Goal: Task Accomplishment & Management: Use online tool/utility

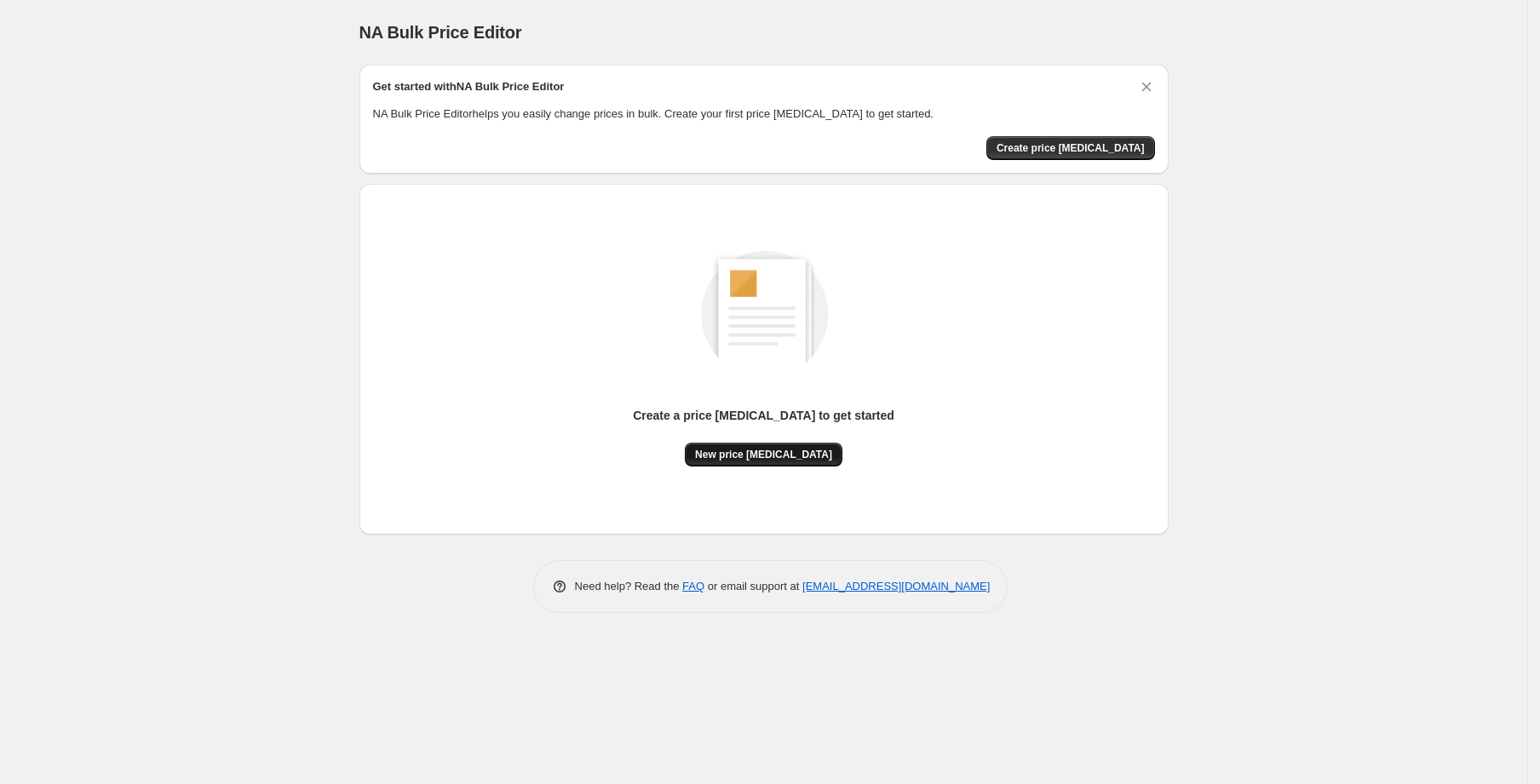
click at [735, 460] on span "New price change job" at bounding box center [764, 455] width 138 height 13
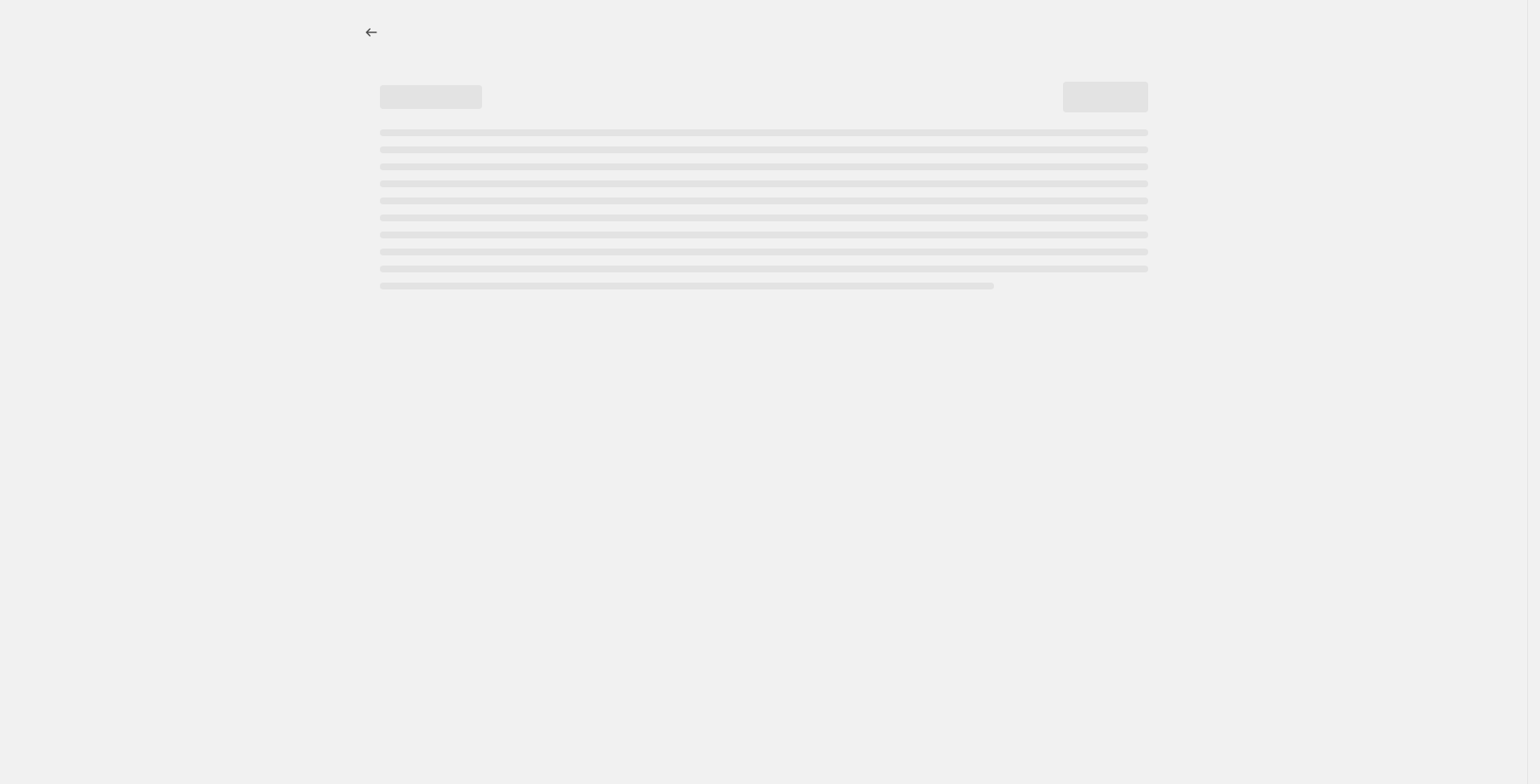
select select "percentage"
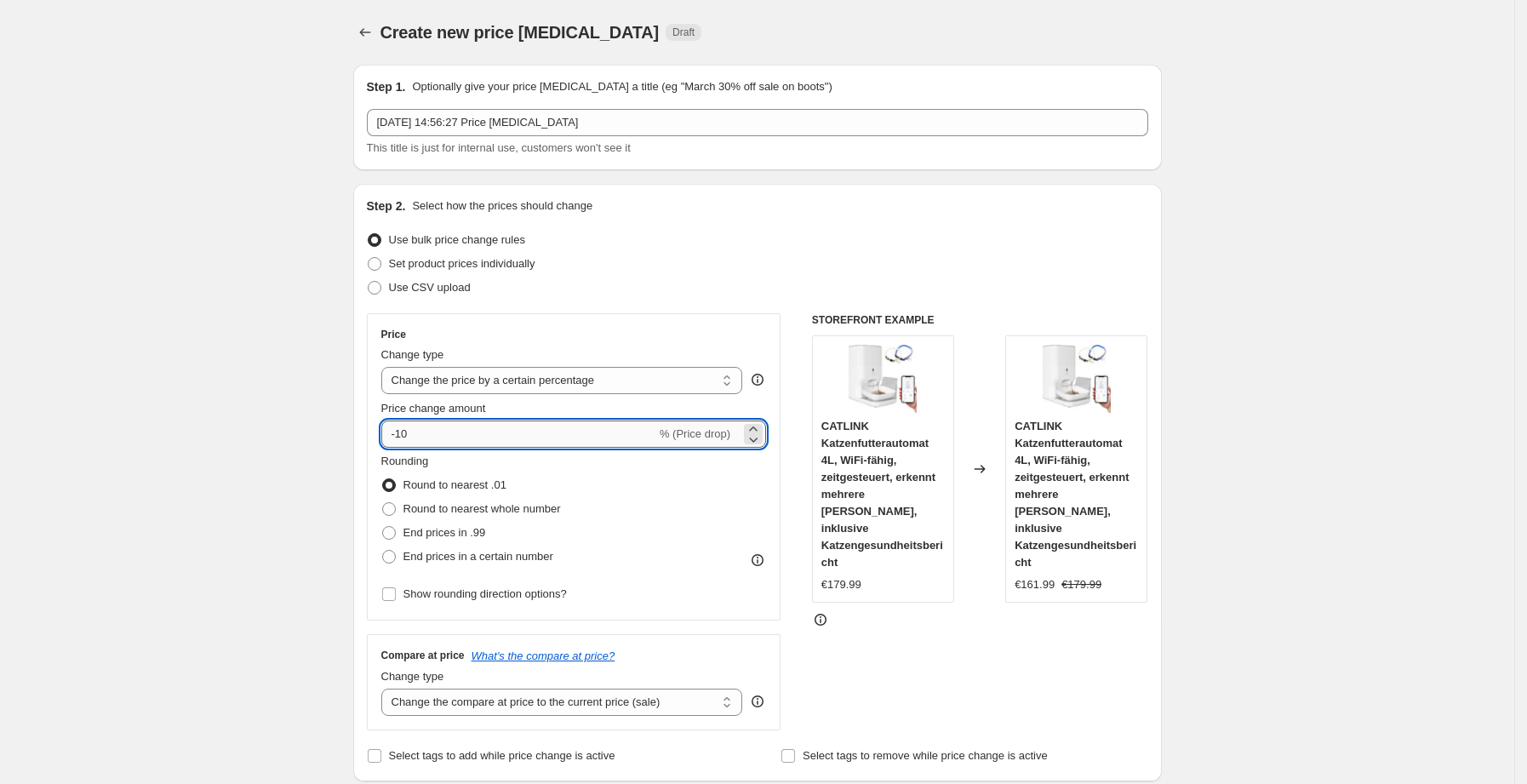
click at [469, 435] on input "-10" at bounding box center [519, 434] width 275 height 28
type input "-1"
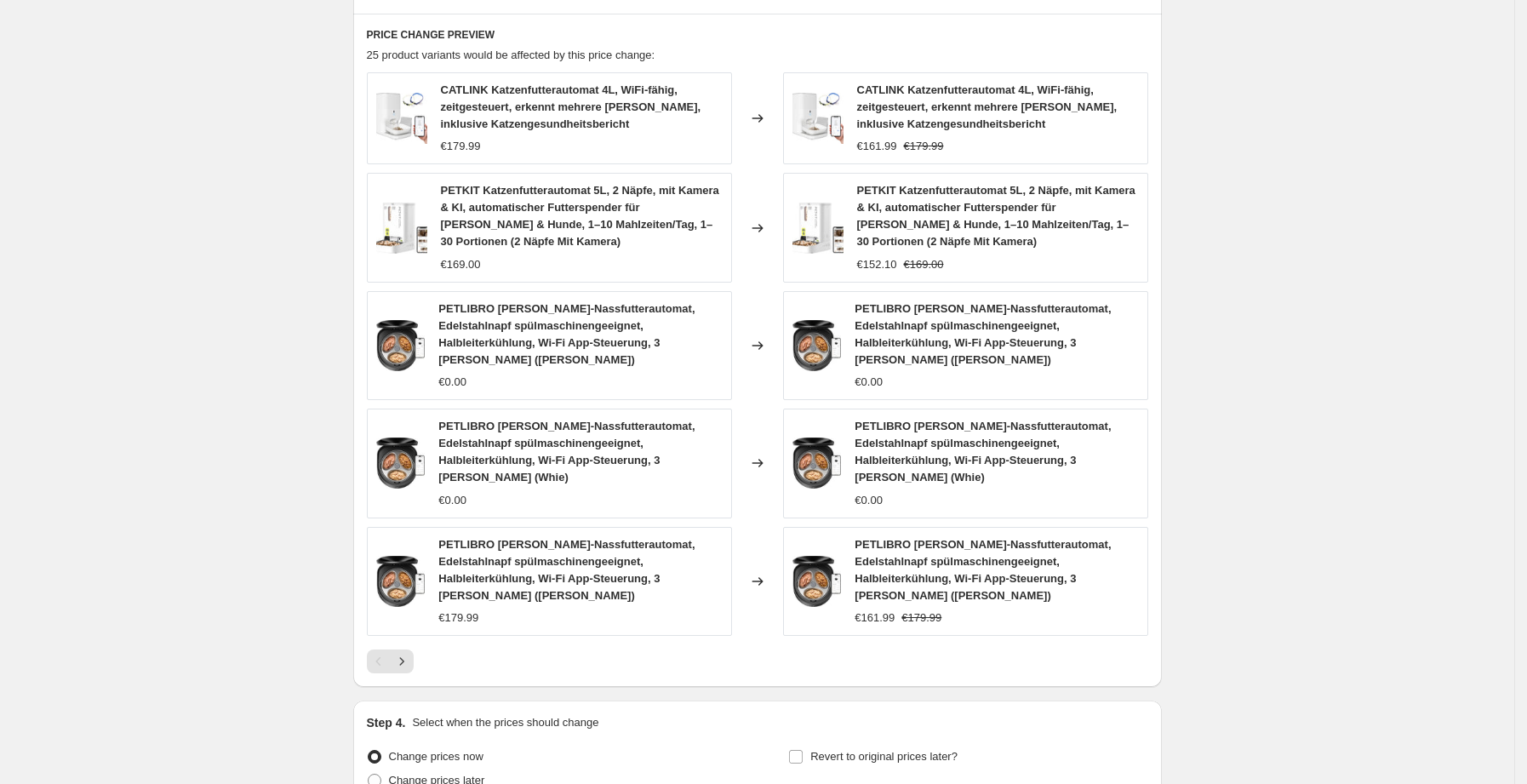
scroll to position [1049, 0]
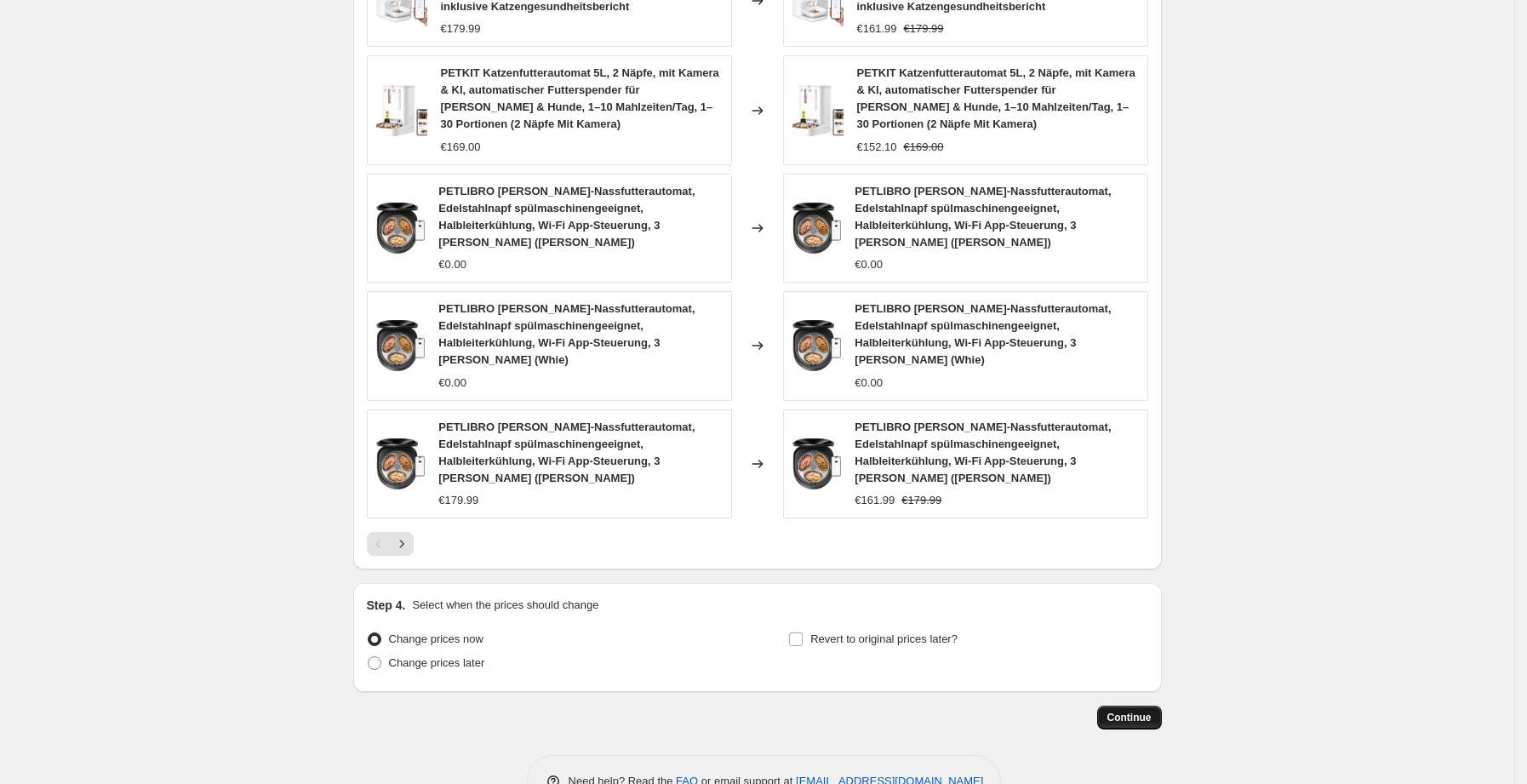
type input "-30"
click at [1119, 710] on span "Continue" at bounding box center [1130, 717] width 44 height 13
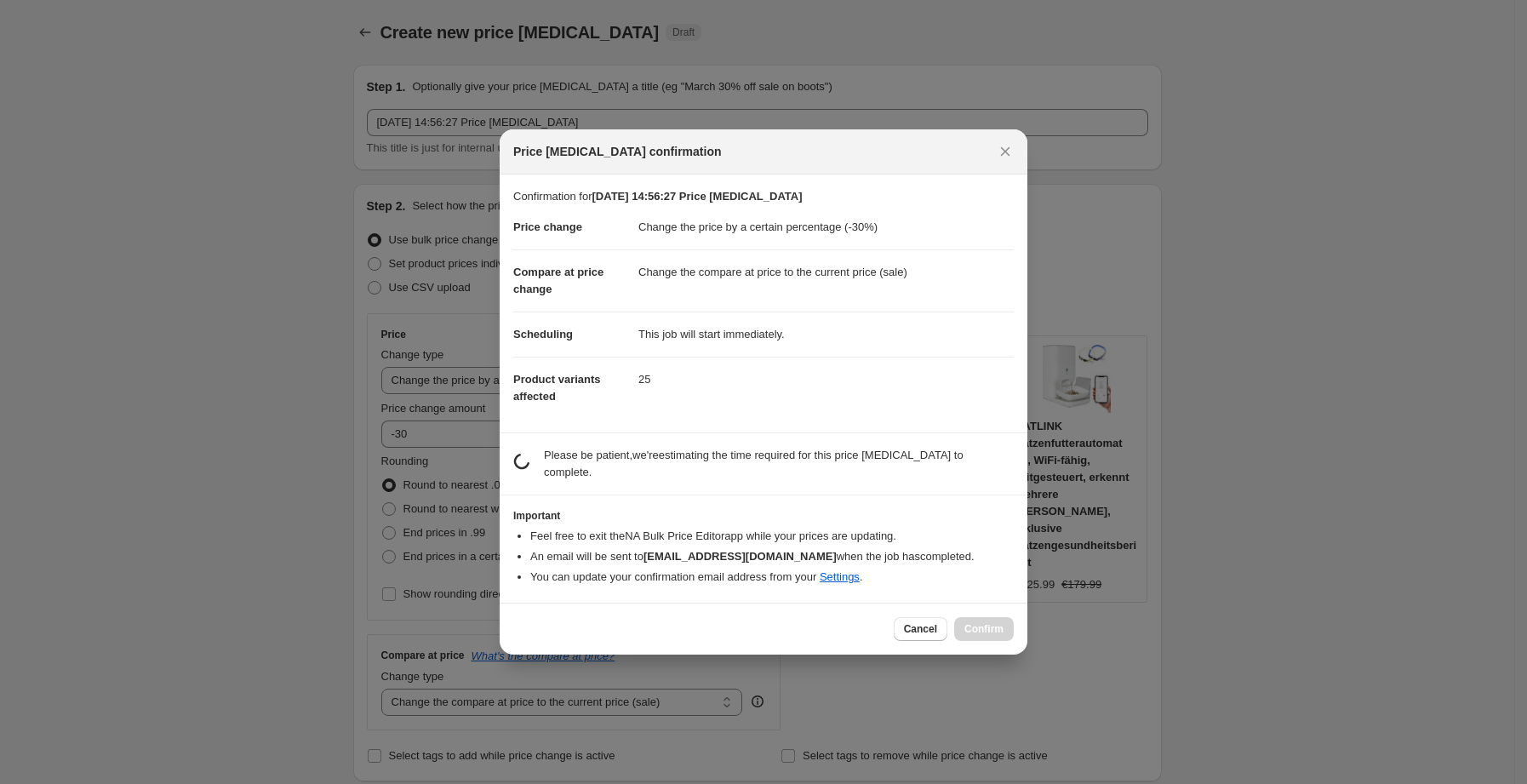
scroll to position [0, 0]
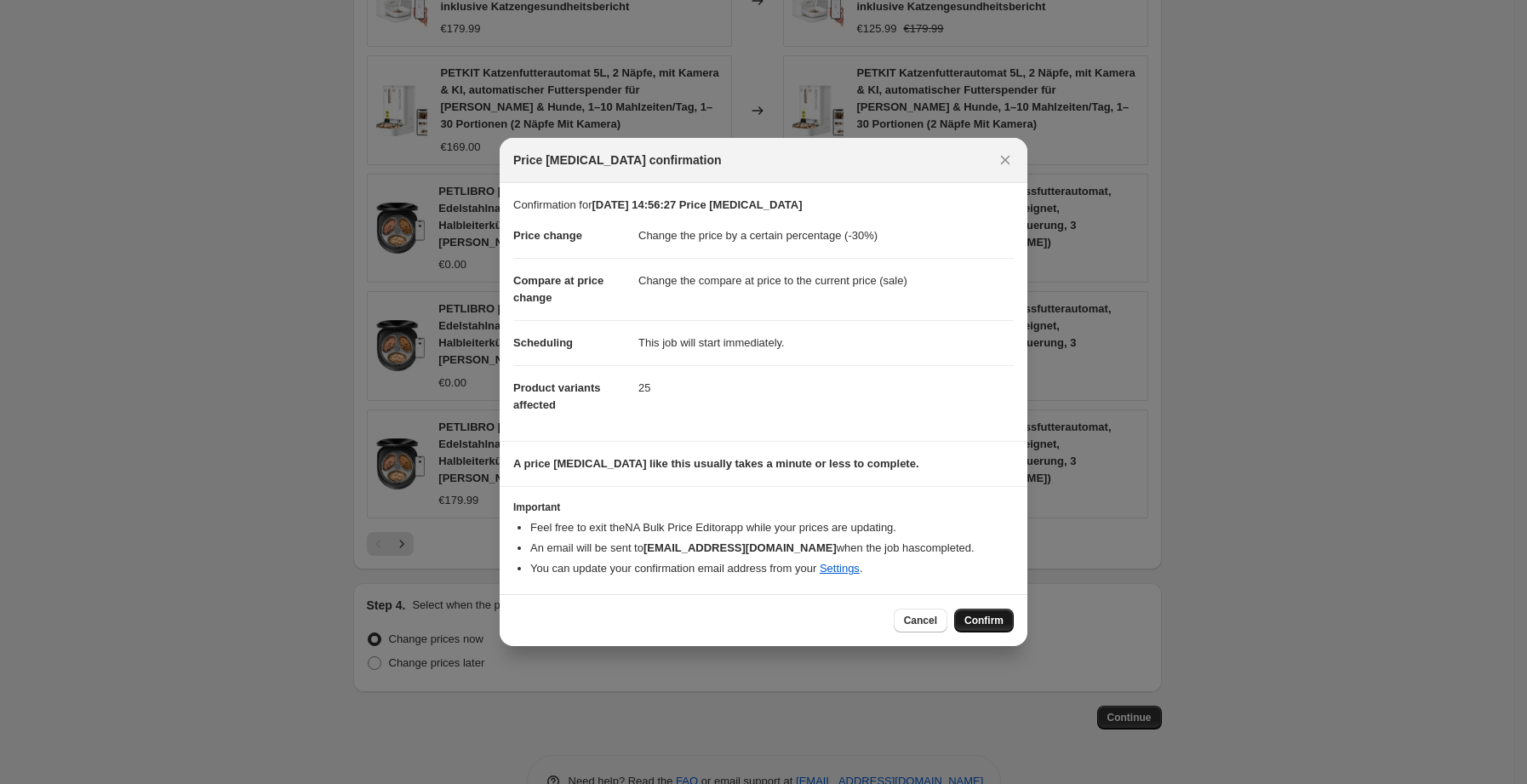
click at [972, 625] on span "Confirm" at bounding box center [984, 621] width 39 height 13
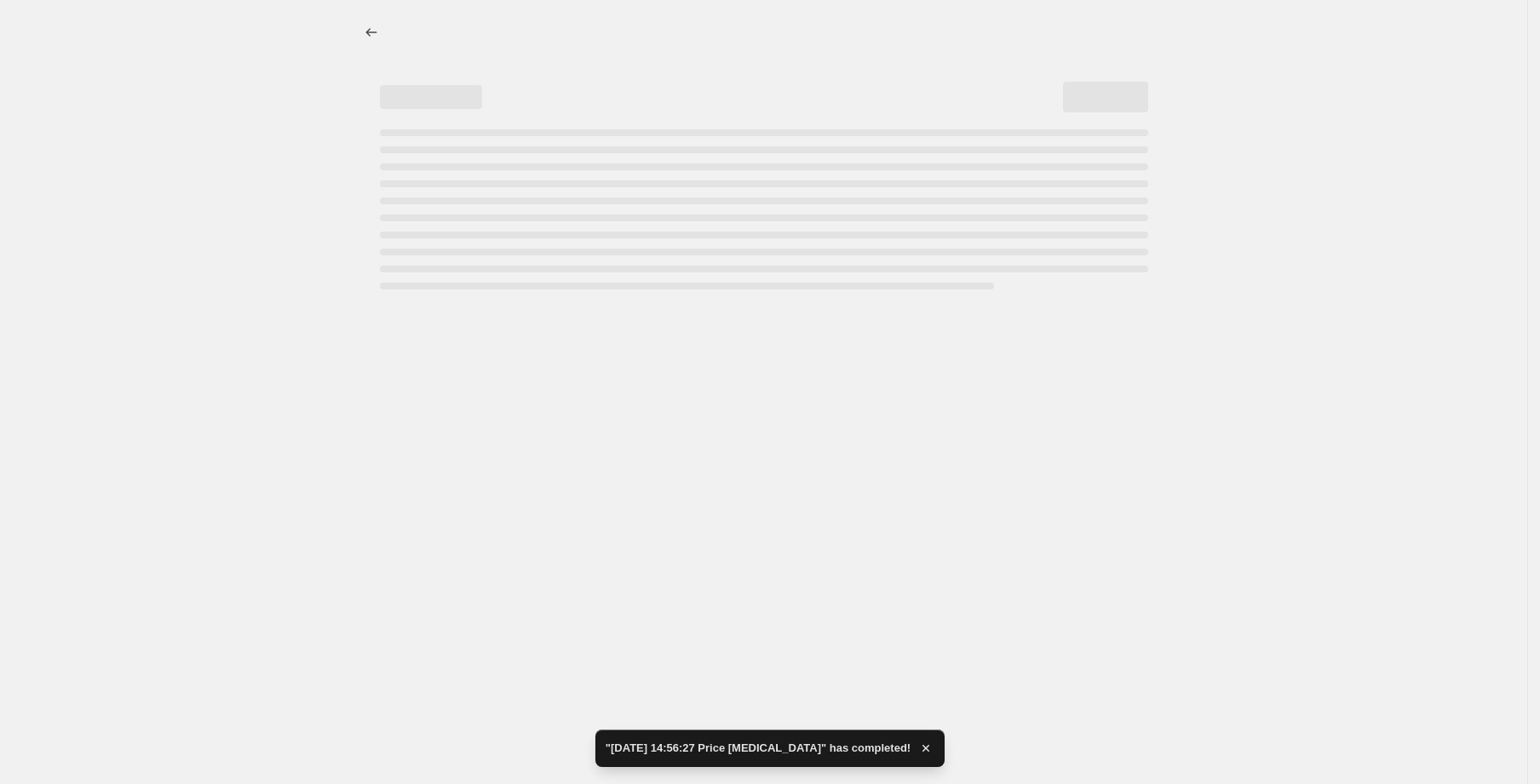
select select "percentage"
